Goal: Transaction & Acquisition: Purchase product/service

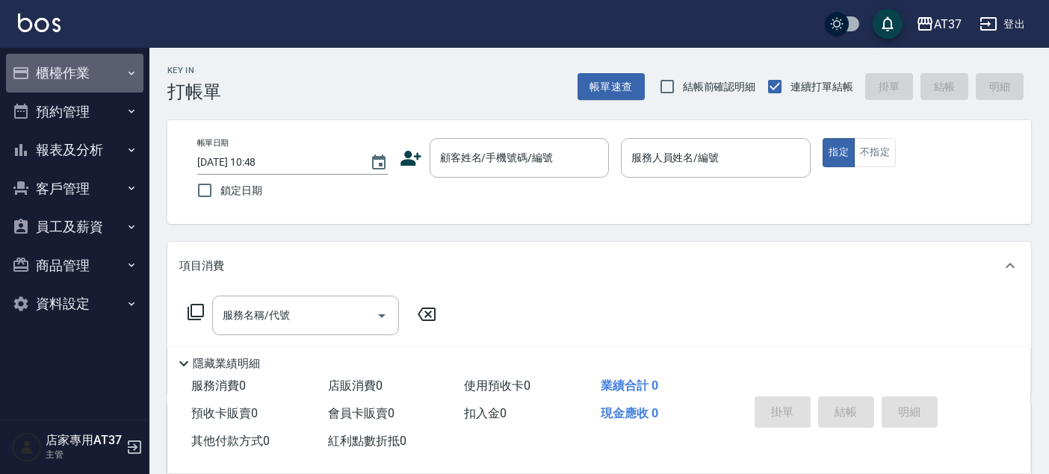
click at [75, 74] on button "櫃檯作業" at bounding box center [74, 73] width 137 height 39
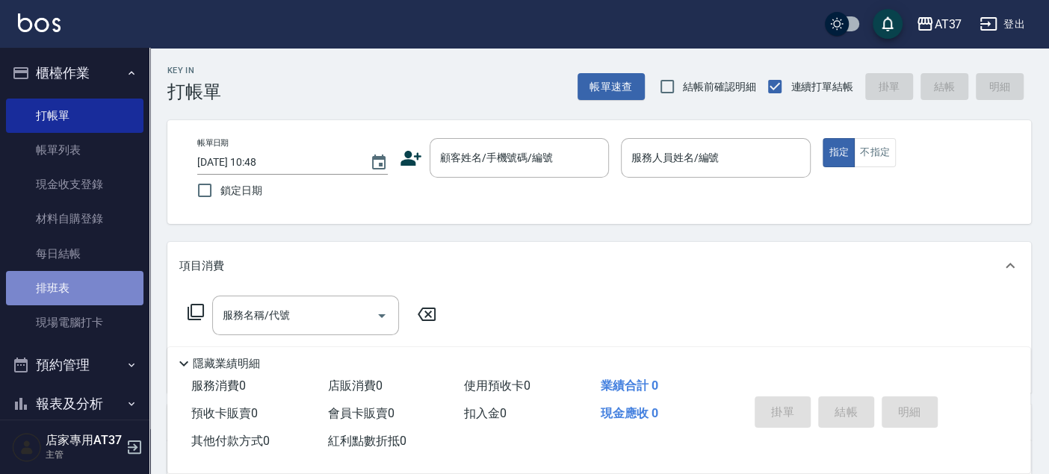
click at [98, 297] on link "排班表" at bounding box center [74, 288] width 137 height 34
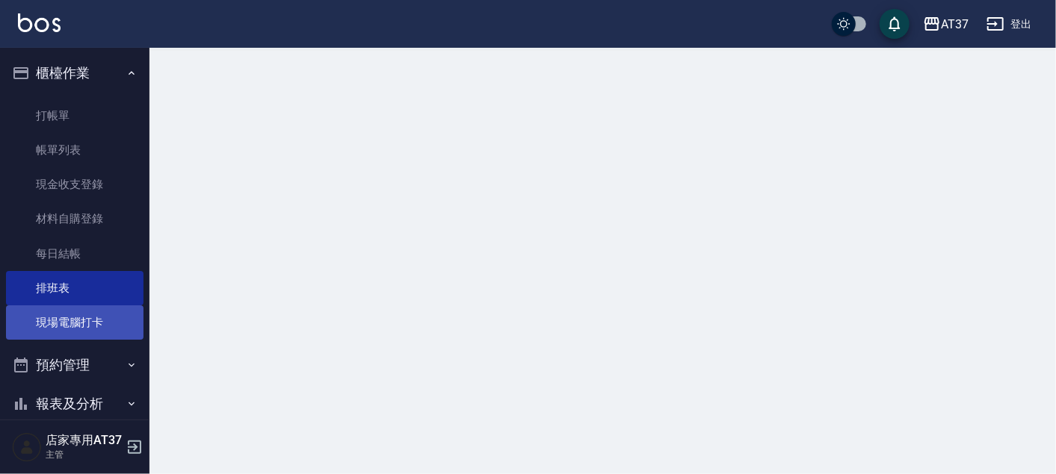
click at [100, 314] on link "現場電腦打卡" at bounding box center [74, 323] width 137 height 34
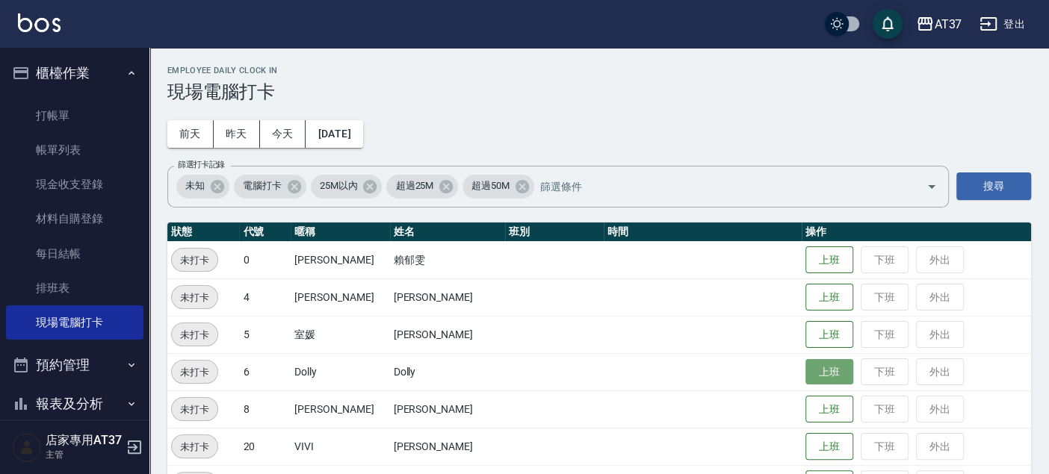
click at [805, 379] on button "上班" at bounding box center [829, 372] width 48 height 26
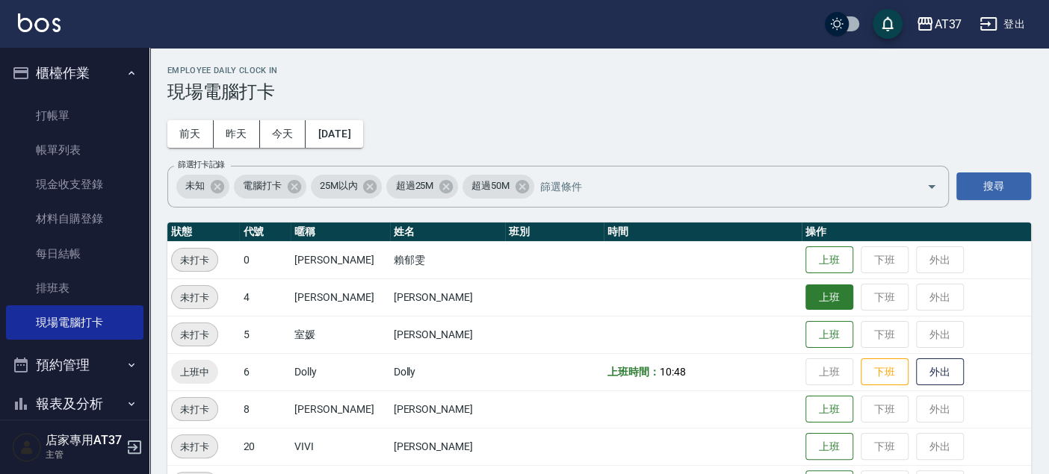
drag, startPoint x: 808, startPoint y: 290, endPoint x: 819, endPoint y: 295, distance: 12.4
click at [810, 295] on button "上班" at bounding box center [829, 298] width 48 height 26
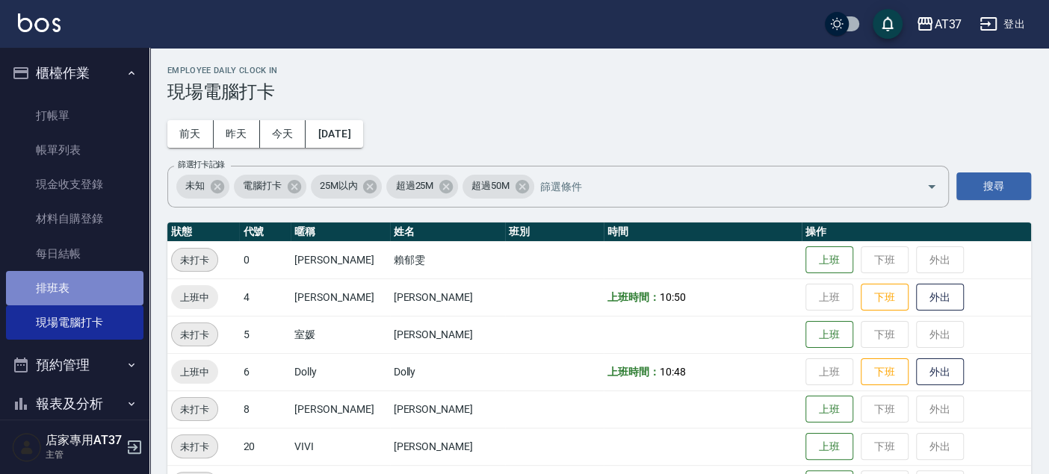
click at [91, 282] on link "排班表" at bounding box center [74, 288] width 137 height 34
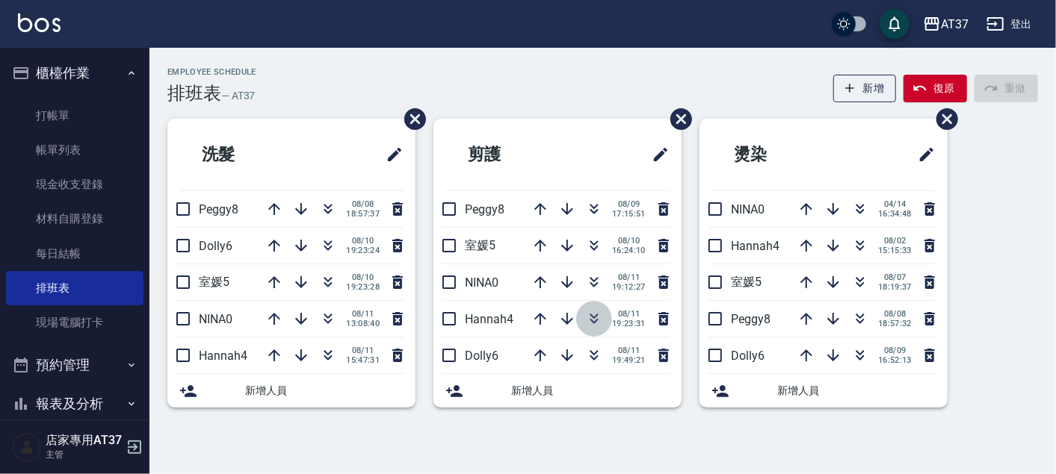
click at [595, 326] on icon "button" at bounding box center [594, 319] width 18 height 18
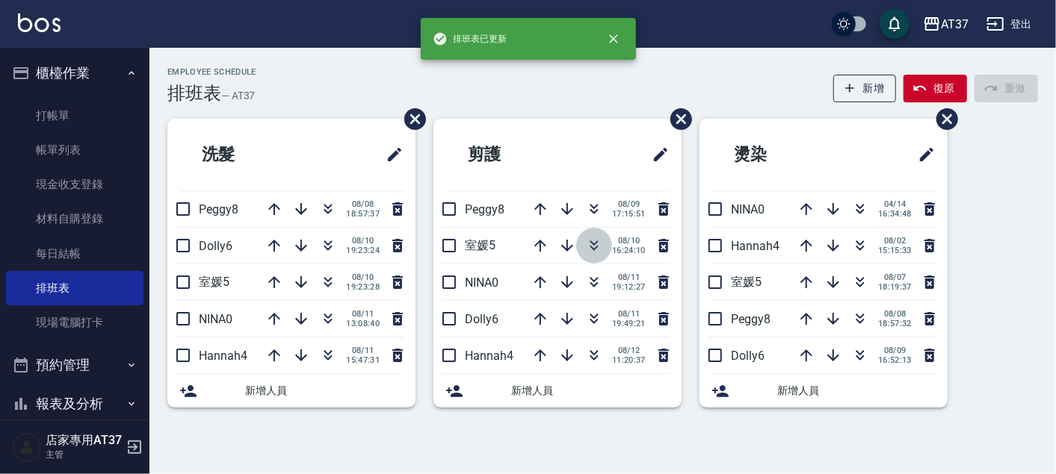
click at [596, 244] on icon "button" at bounding box center [594, 246] width 18 height 18
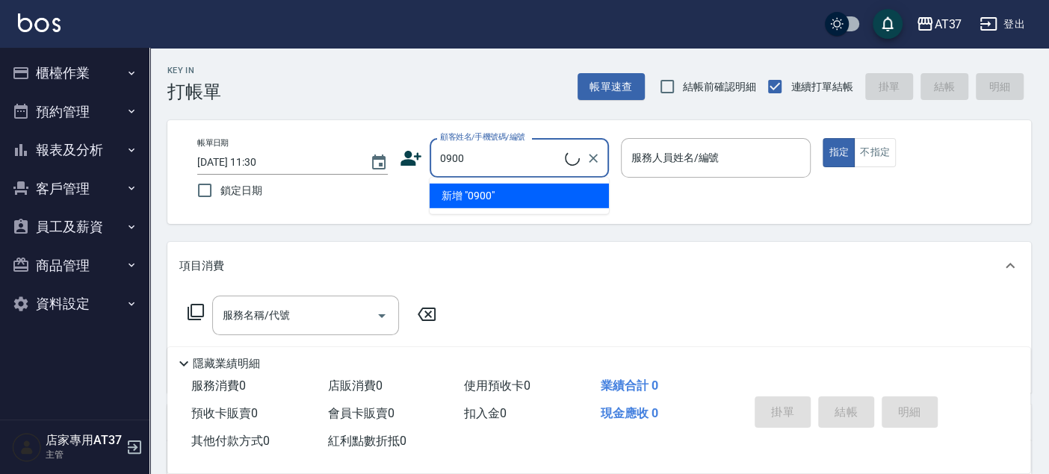
type input "新客人 姓名未設定/090000/null"
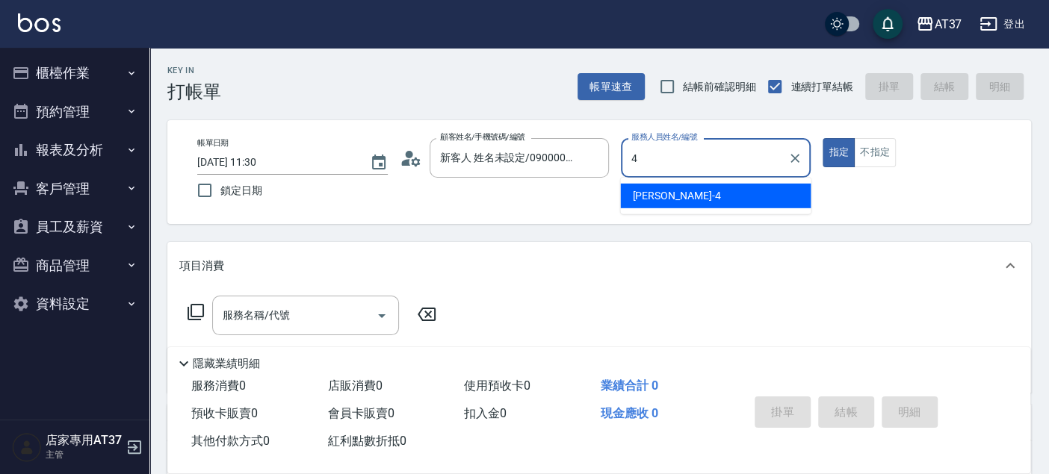
type input "[PERSON_NAME]-4"
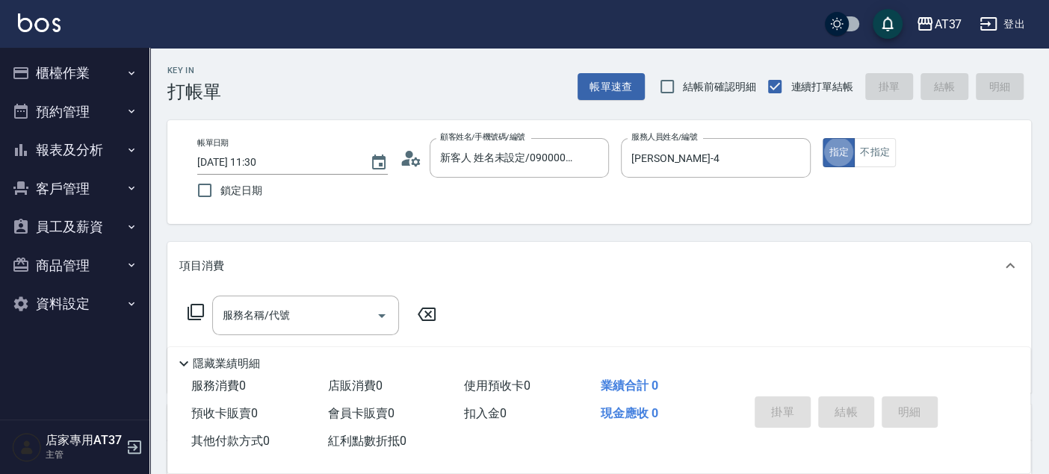
type button "true"
click at [883, 157] on button "不指定" at bounding box center [875, 152] width 42 height 29
click at [315, 323] on input "服務名稱/代號" at bounding box center [294, 316] width 151 height 26
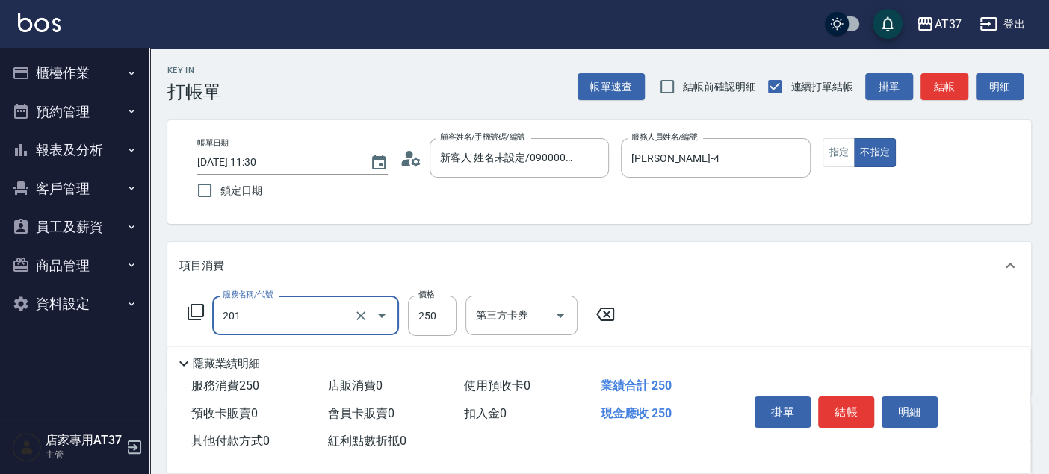
type input "B級單剪(201)"
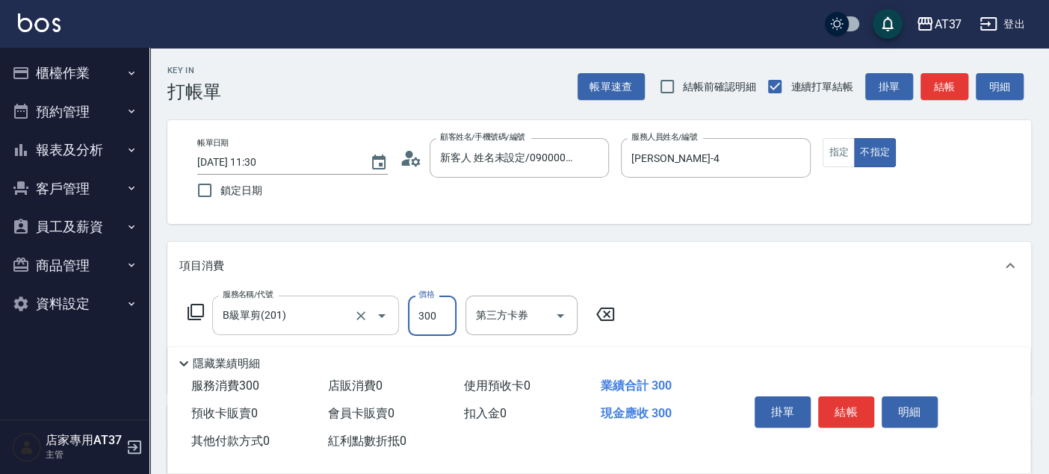
type input "300"
click at [852, 405] on button "結帳" at bounding box center [846, 412] width 56 height 31
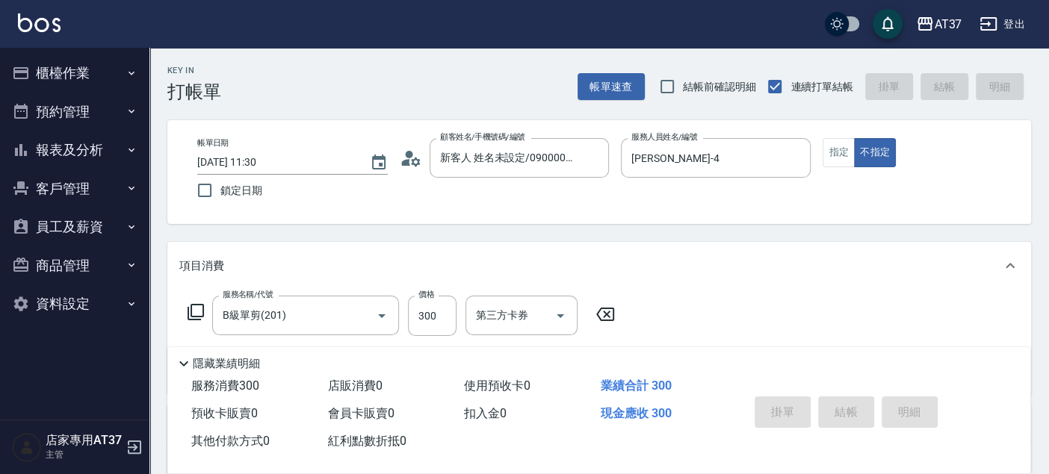
type input "[DATE] 11:31"
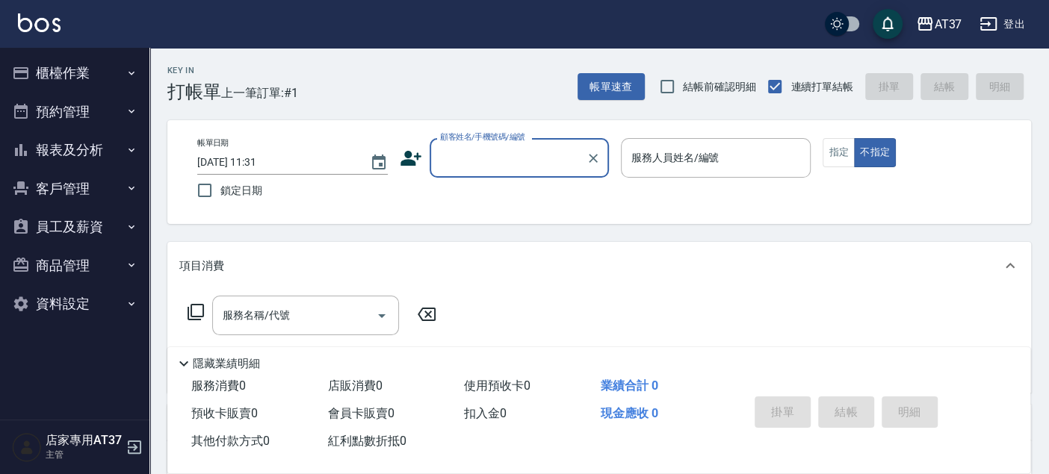
click at [66, 140] on button "報表及分析" at bounding box center [74, 150] width 137 height 39
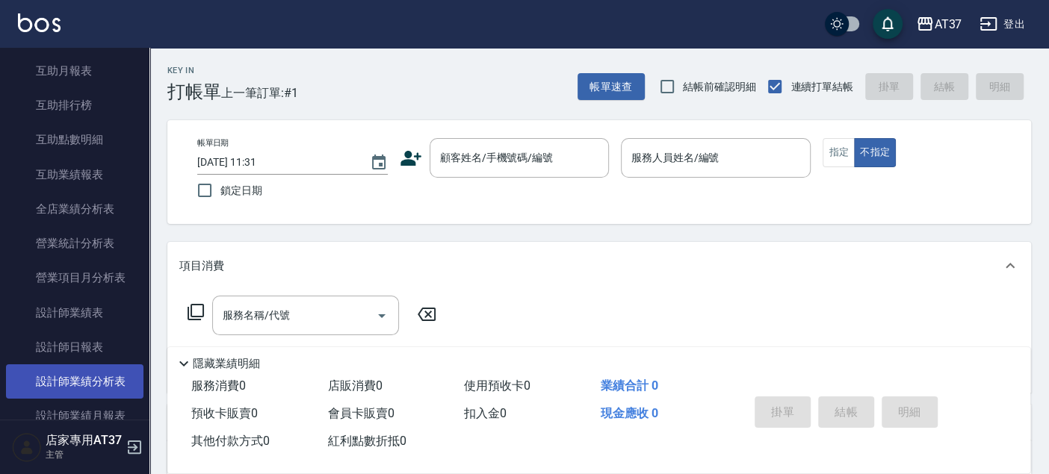
scroll to position [332, 0]
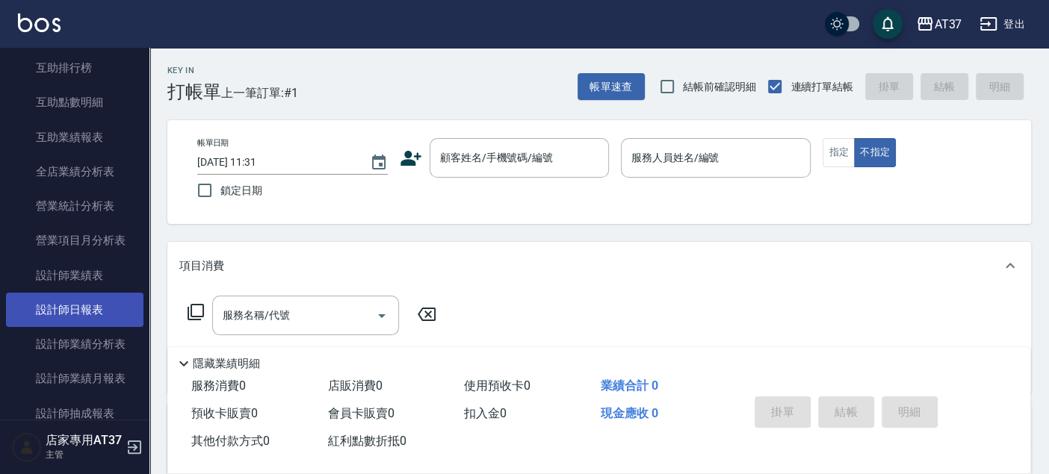
click at [73, 299] on link "設計師日報表" at bounding box center [74, 310] width 137 height 34
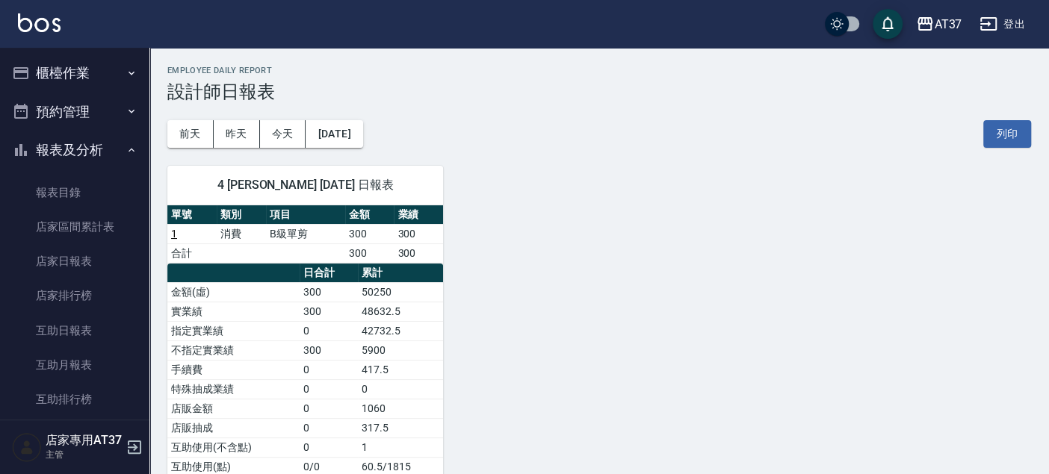
drag, startPoint x: 81, startPoint y: 79, endPoint x: 89, endPoint y: 105, distance: 26.5
click at [84, 79] on button "櫃檯作業" at bounding box center [74, 73] width 137 height 39
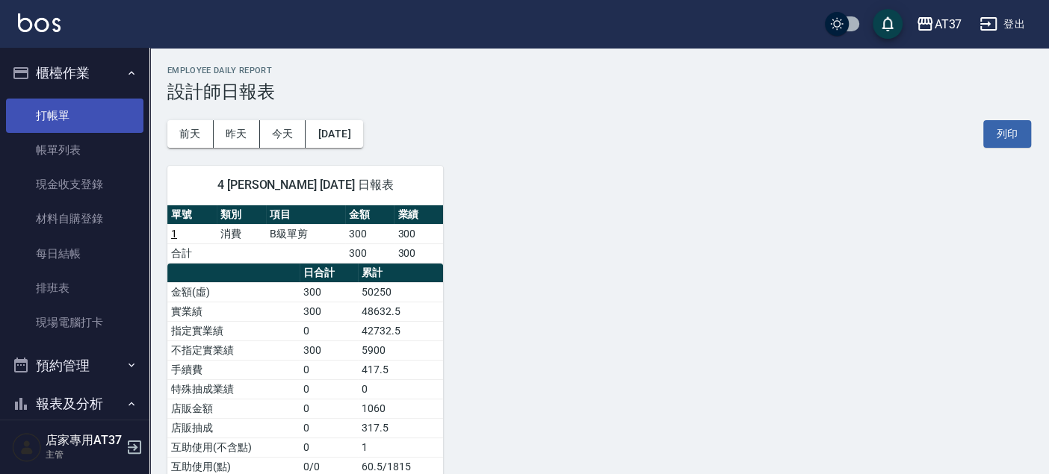
click at [98, 123] on link "打帳單" at bounding box center [74, 116] width 137 height 34
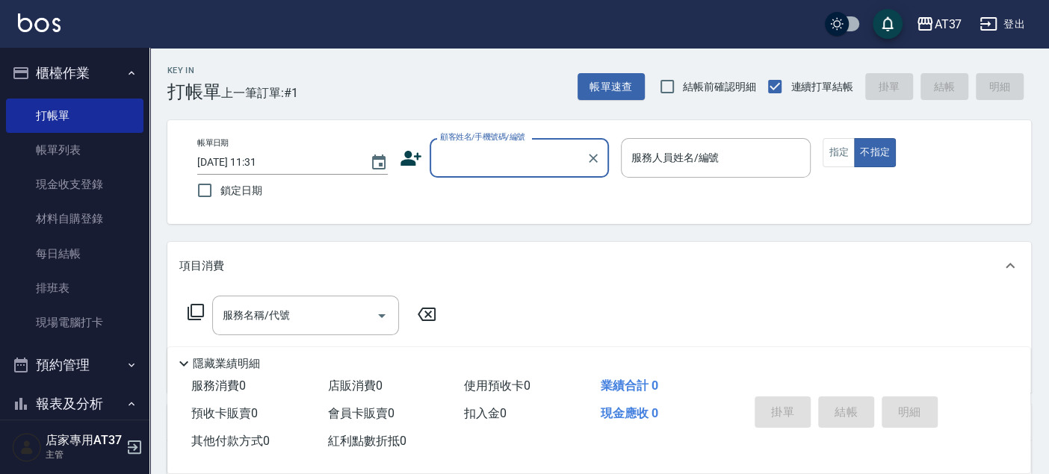
click at [543, 174] on div "顧客姓名/手機號碼/編號" at bounding box center [519, 158] width 179 height 40
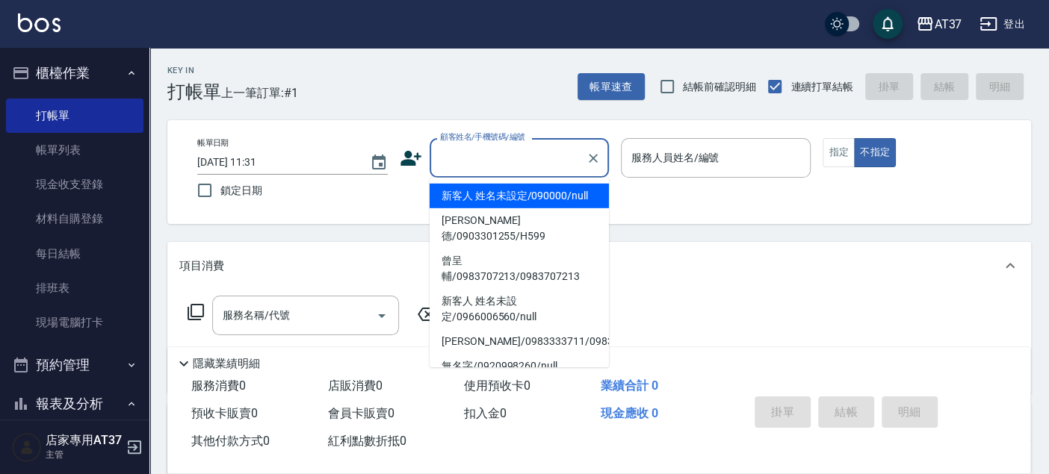
click at [538, 199] on li "新客人 姓名未設定/090000/null" at bounding box center [519, 196] width 179 height 25
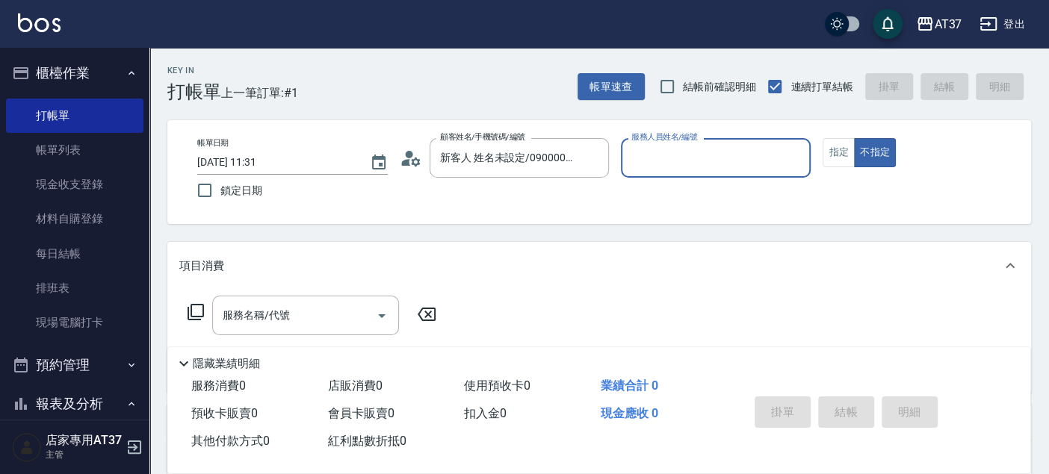
type input "新客人 姓名未設定/090000/null"
click at [705, 160] on input "服務人員姓名/編號" at bounding box center [716, 158] width 177 height 26
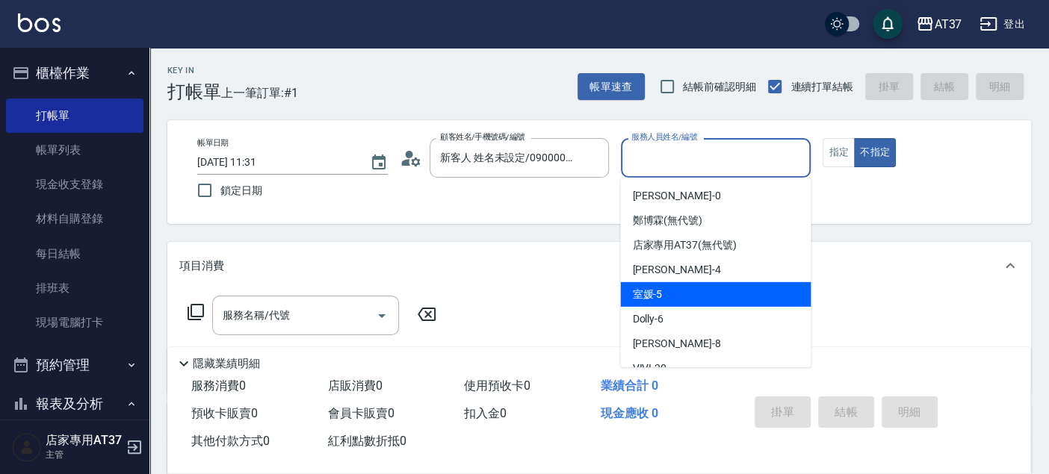
click at [716, 294] on div "室媛 -5" at bounding box center [715, 294] width 191 height 25
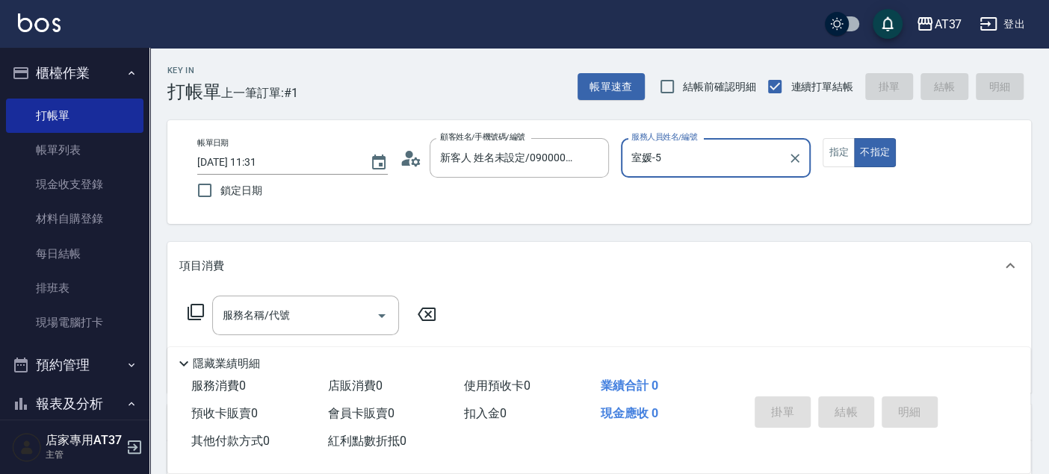
type input "室媛-5"
drag, startPoint x: 262, startPoint y: 292, endPoint x: 256, endPoint y: 309, distance: 18.2
click at [258, 301] on div "服務名稱/代號 服務名稱/代號" at bounding box center [599, 341] width 864 height 103
click at [255, 312] on div "服務名稱/代號 服務名稱/代號" at bounding box center [305, 316] width 187 height 40
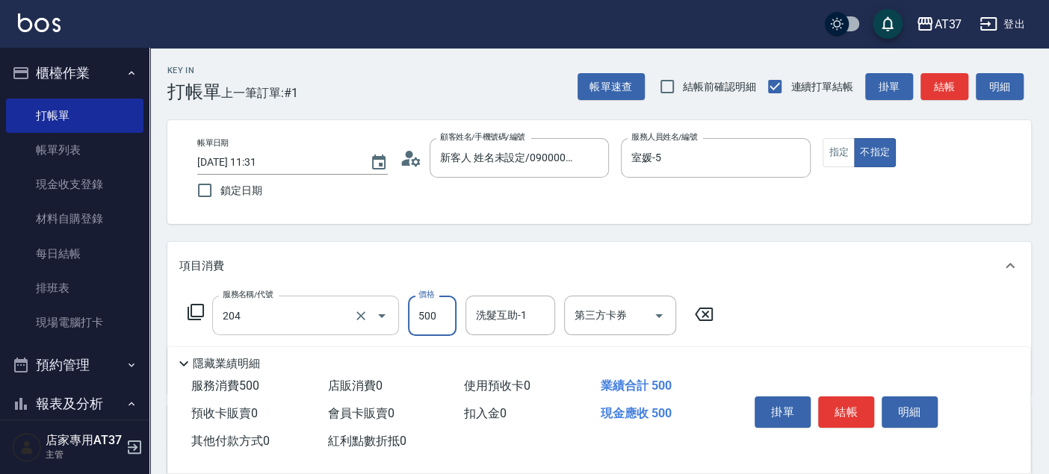
type input "A級洗+剪(204)"
type input "致穎-23"
drag, startPoint x: 938, startPoint y: 85, endPoint x: 998, endPoint y: 81, distance: 59.9
click at [937, 87] on button "結帳" at bounding box center [944, 87] width 48 height 28
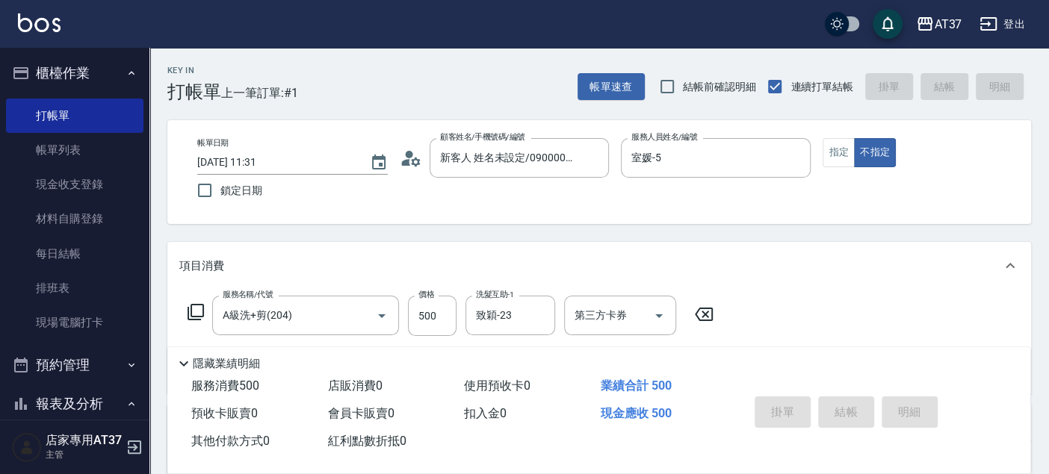
type input "[DATE] 11:49"
